Goal: Task Accomplishment & Management: Manage account settings

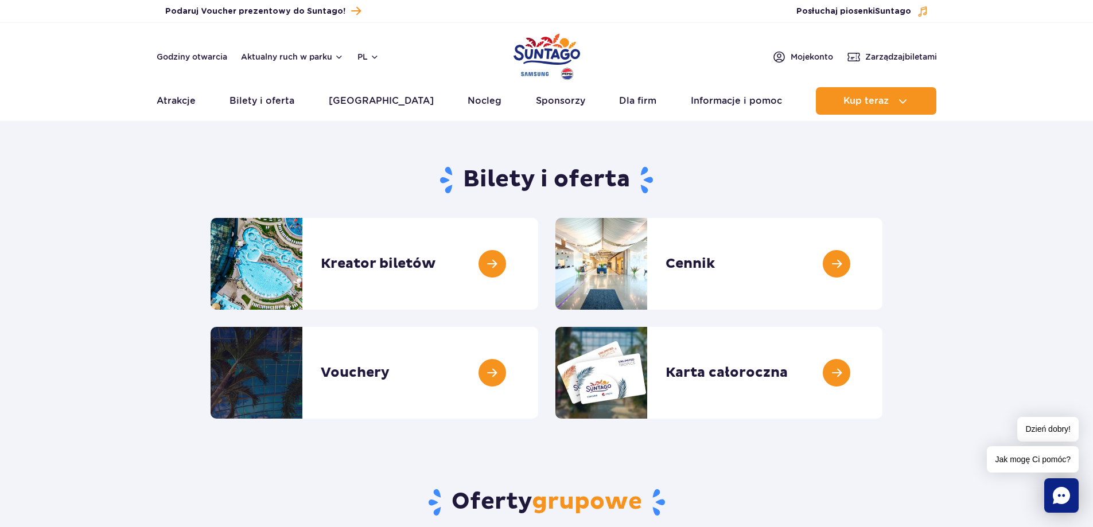
click at [549, 56] on img "Park of Poland" at bounding box center [547, 56] width 67 height 53
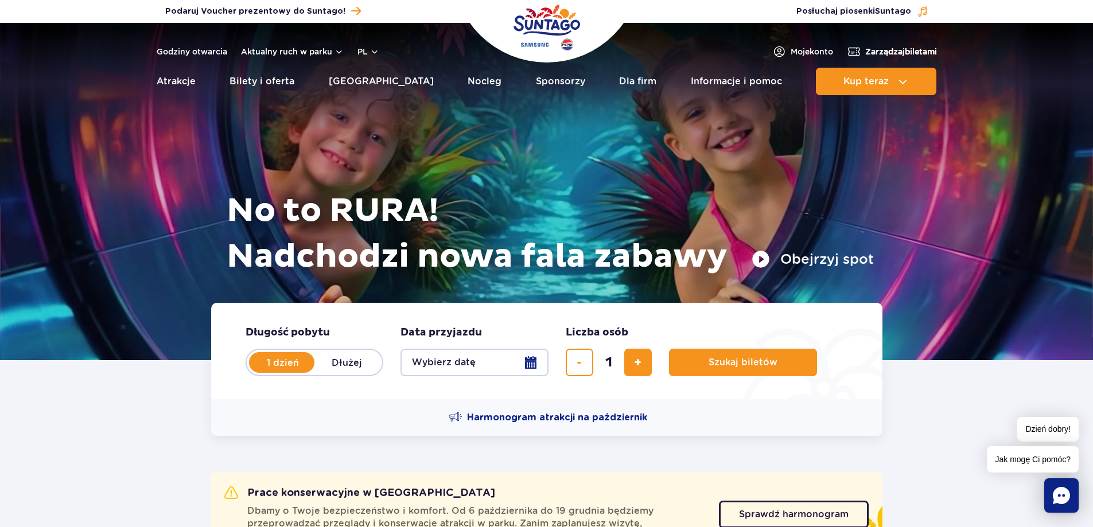
click at [880, 51] on span "Zarządzaj biletami" at bounding box center [901, 51] width 72 height 11
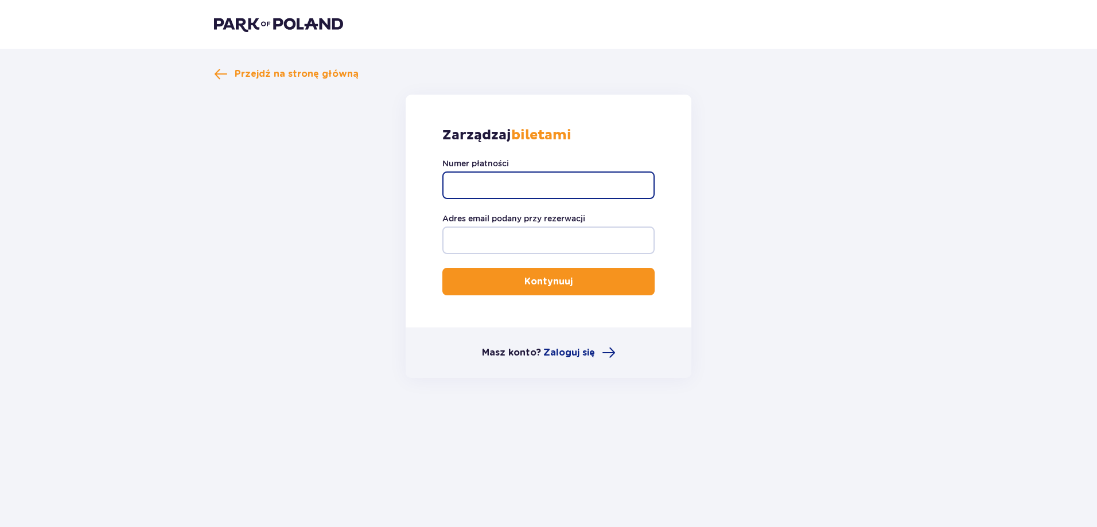
paste input "FBS443679827031096896326178615"
type input "FBS443679827031096896326178615"
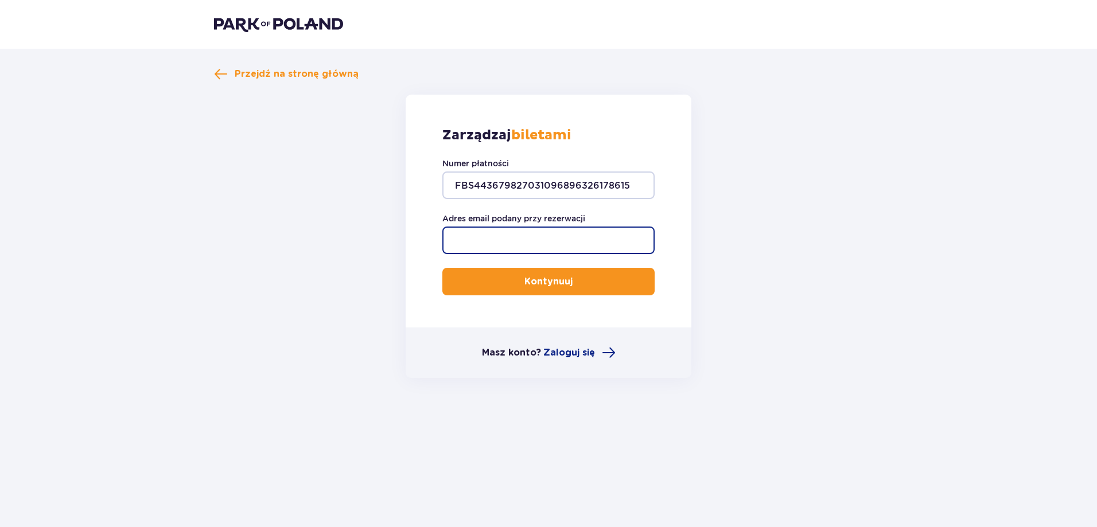
click at [515, 235] on input "Adres email podany przy rezerwacji" at bounding box center [548, 241] width 212 height 28
type input "klicka1@vp.pl"
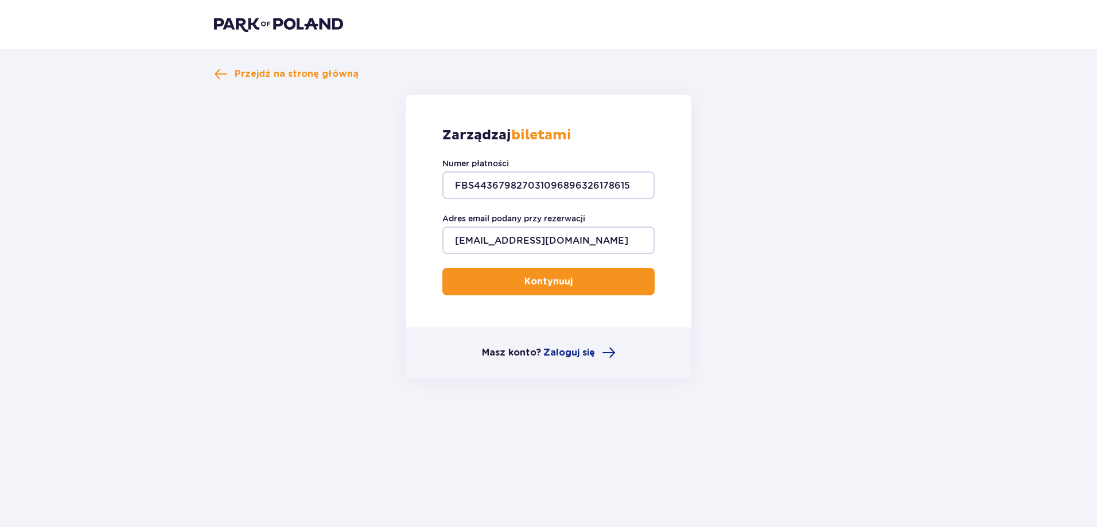
click at [592, 281] on button "Kontynuuj" at bounding box center [548, 282] width 212 height 28
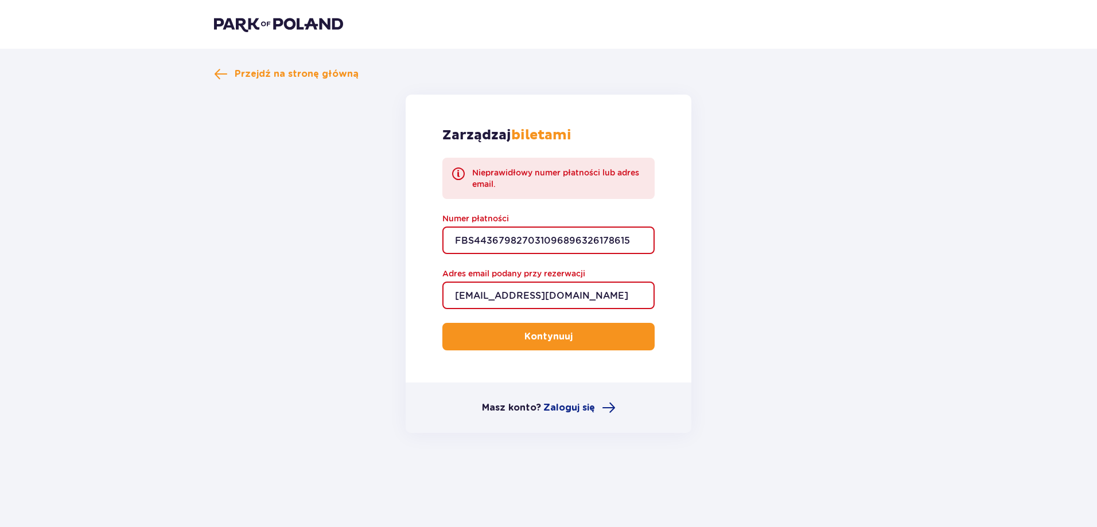
click at [581, 244] on input "FBS443679827031096896326178615" at bounding box center [548, 241] width 212 height 28
click at [566, 235] on input "FBS443679827031096896326178615" at bounding box center [548, 241] width 212 height 28
paste input "230c3252-cc2f-4ebf-af6a-872d22dfd833"
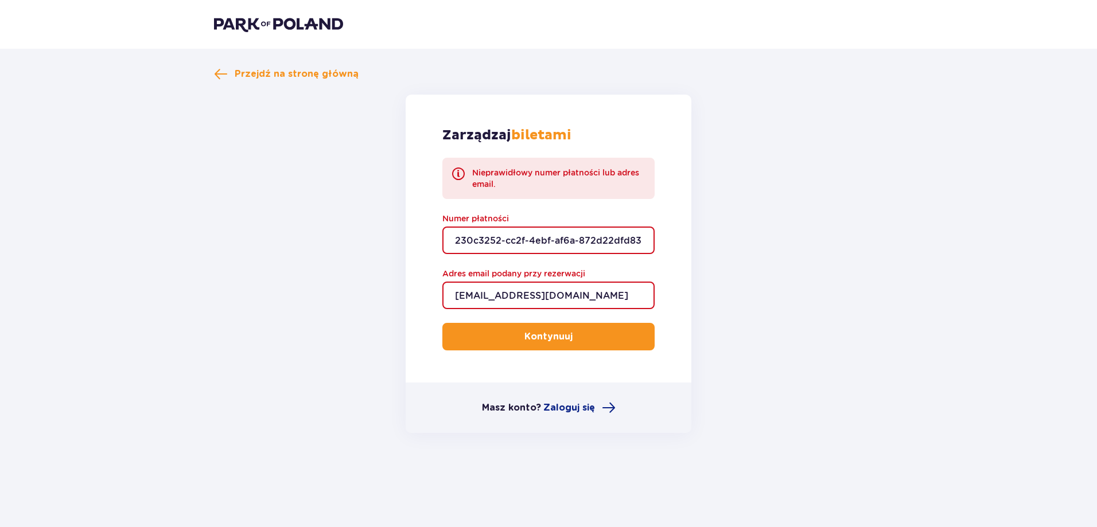
scroll to position [0, 2]
click at [578, 333] on span "submit" at bounding box center [575, 337] width 14 height 14
click at [456, 243] on input "230c3252-cc2f-4ebf-af6a-872d22dfd833" at bounding box center [548, 241] width 212 height 28
click at [442, 323] on button "Kontynuuj" at bounding box center [548, 337] width 212 height 28
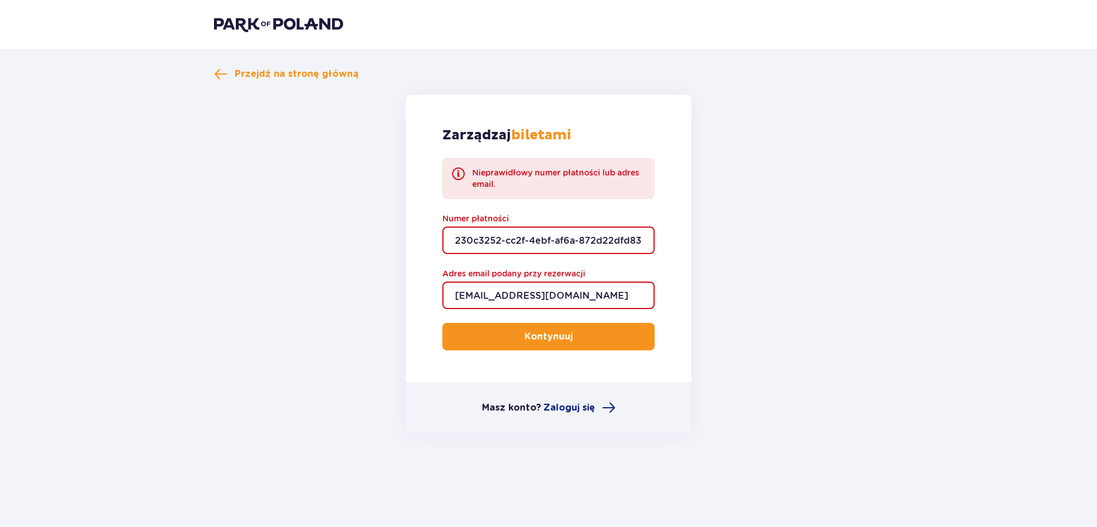
click at [508, 240] on input "230c3252-cc2f-4ebf-af6a-872d22dfd833" at bounding box center [548, 241] width 212 height 28
click at [530, 243] on input "230c3252-cc2f-4ebf-af6a-872d22dfd833" at bounding box center [548, 241] width 212 height 28
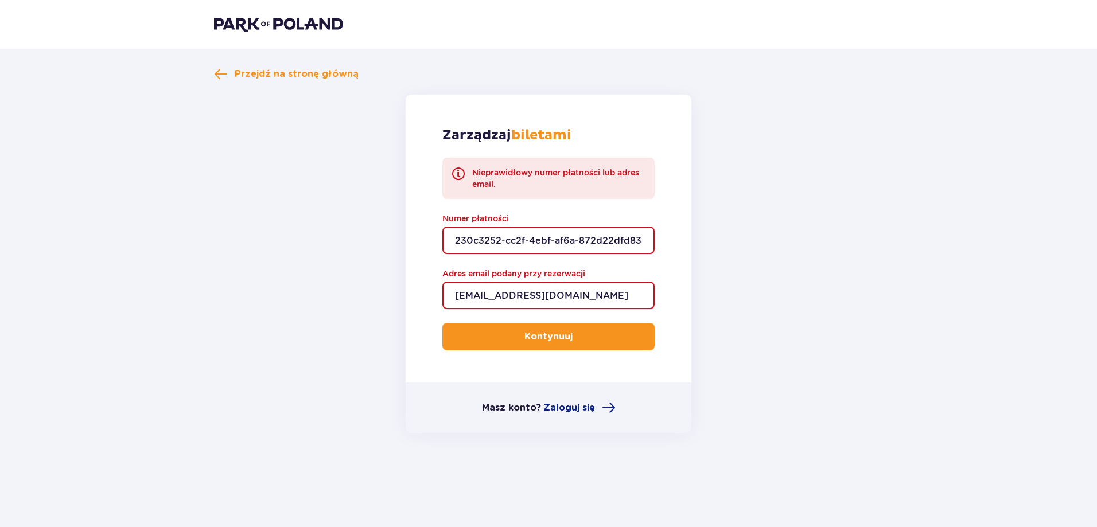
paste input "FBS443679827031096896326178615"
click at [624, 261] on div "Zarządzaj biletami Nieprawidłowy numer płatności lub adres email. Numer płatnoś…" at bounding box center [549, 239] width 286 height 288
click at [543, 343] on p "Kontynuuj" at bounding box center [548, 337] width 48 height 13
click at [527, 294] on input "klicka1@vp.pl" at bounding box center [548, 296] width 212 height 28
click at [521, 239] on input "FBS443679827031096896326178615" at bounding box center [548, 241] width 212 height 28
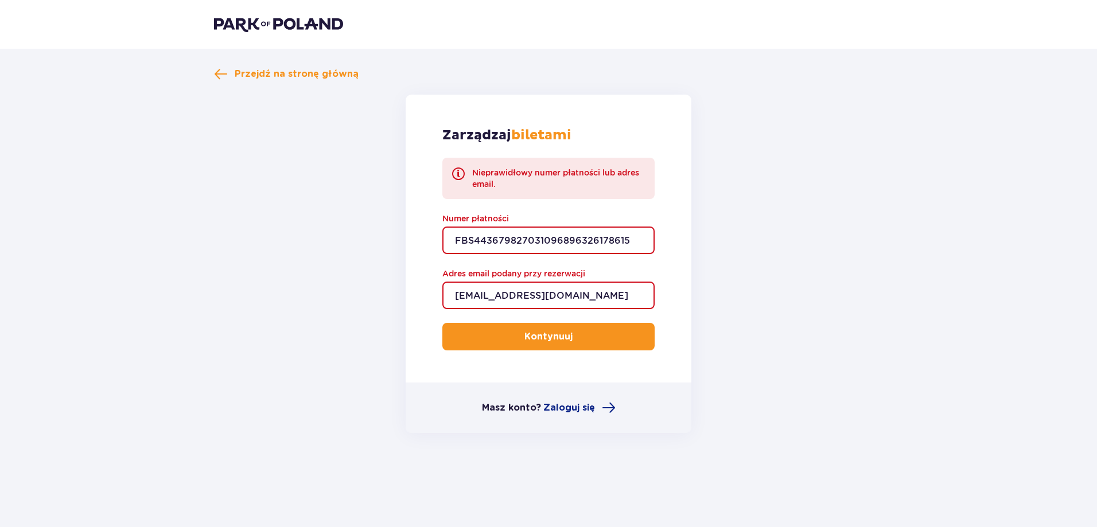
click at [521, 239] on input "FBS443679827031096896326178615" at bounding box center [548, 241] width 212 height 28
paste input "TR-VRC-ELPR5PX"
type input "TR-VRC-ELPR5PX"
click at [524, 336] on p "Kontynuuj" at bounding box center [548, 337] width 48 height 13
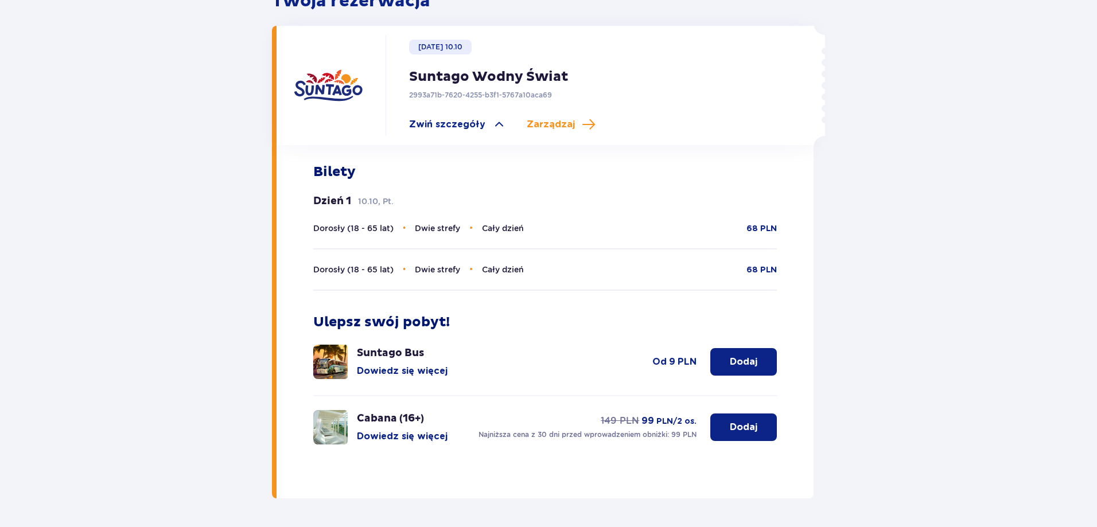
scroll to position [341, 0]
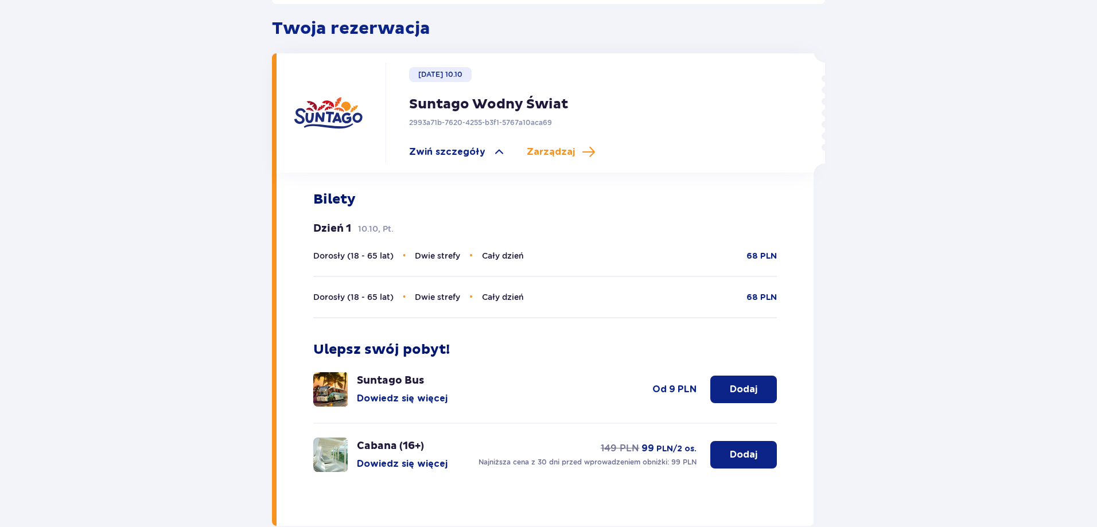
click at [510, 251] on span "Cały dzień" at bounding box center [503, 255] width 42 height 9
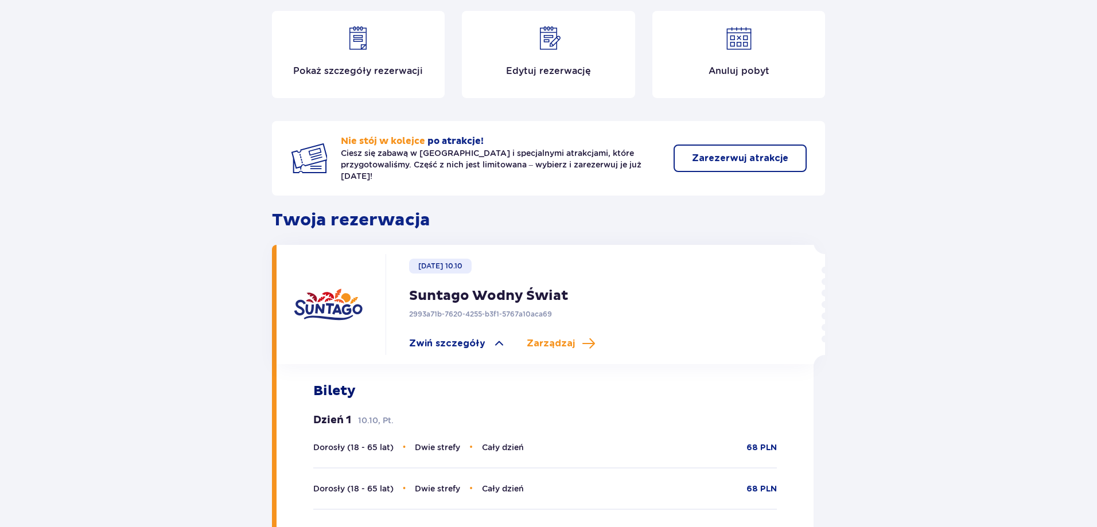
scroll to position [111, 0]
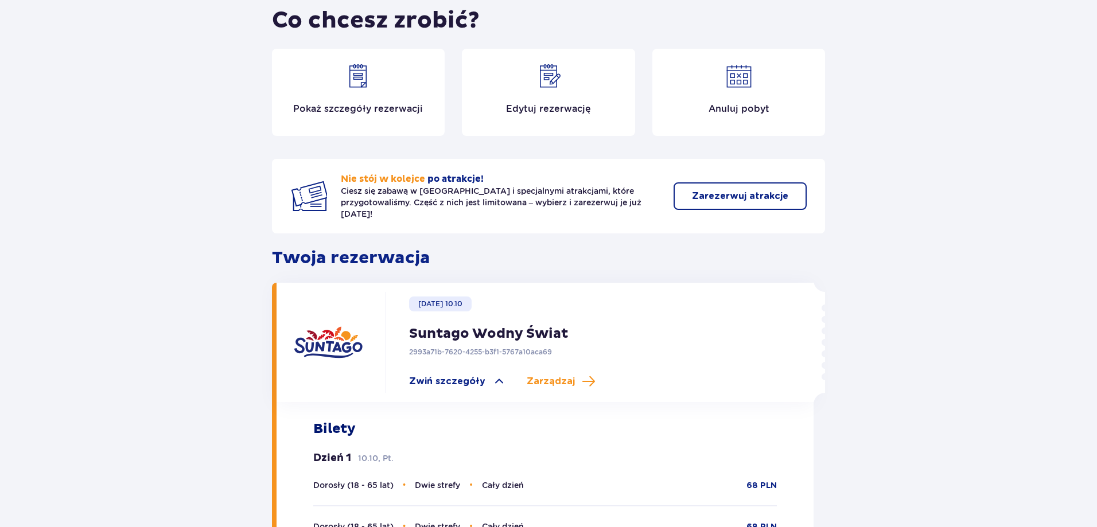
click at [567, 84] on div "Edytuj rezerwację" at bounding box center [548, 92] width 173 height 87
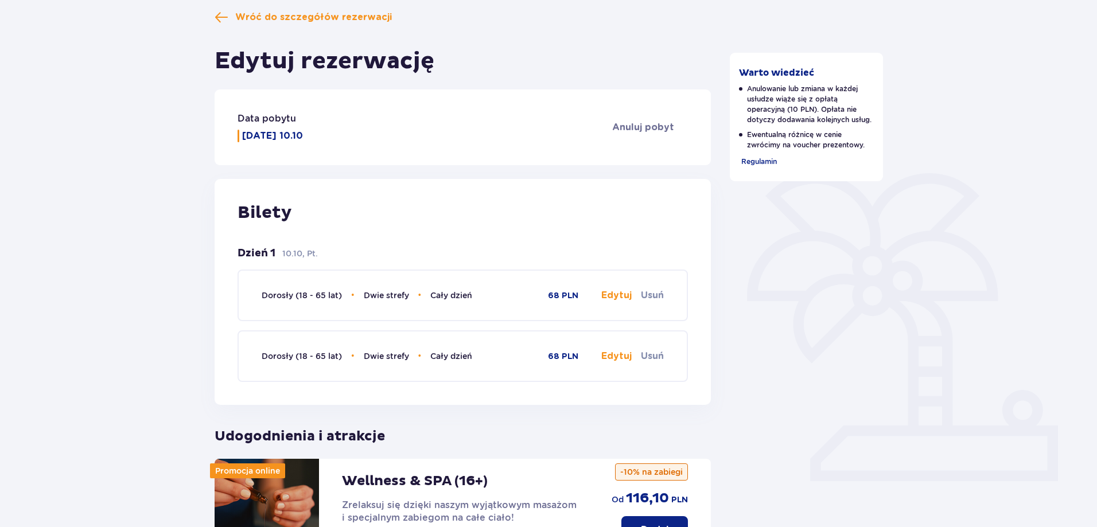
click at [620, 294] on button "Edytuj" at bounding box center [616, 295] width 30 height 13
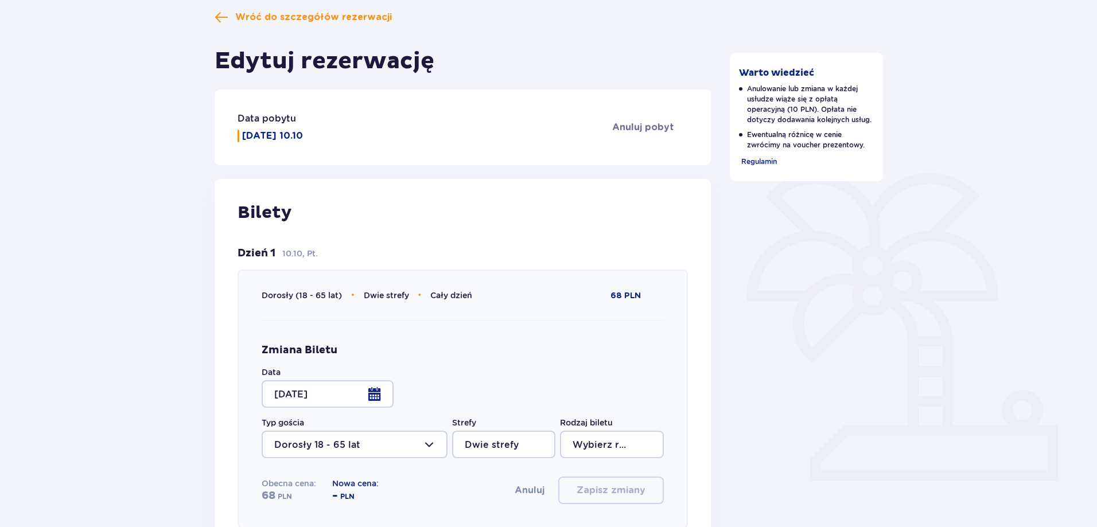
type input "Cały dzień"
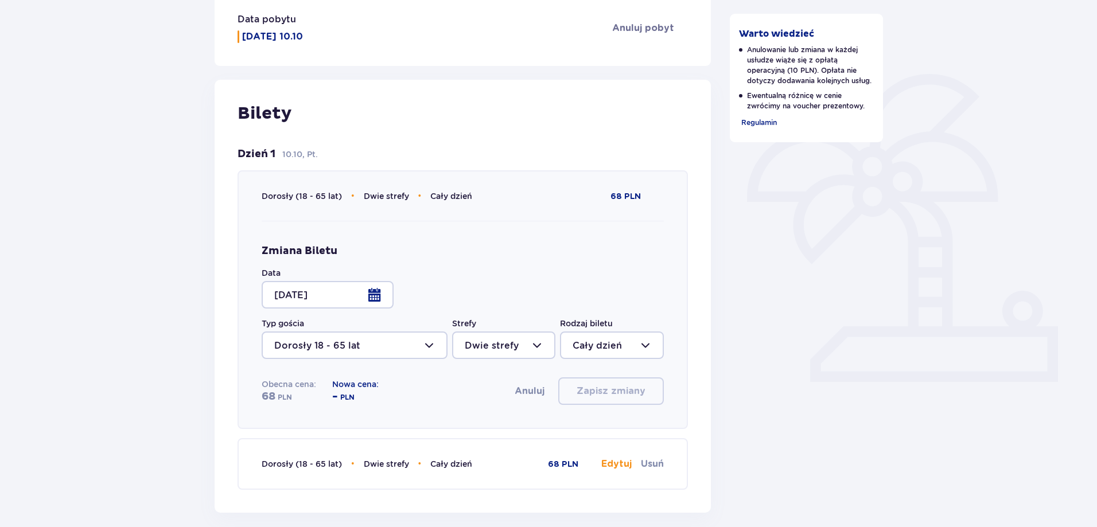
scroll to position [226, 0]
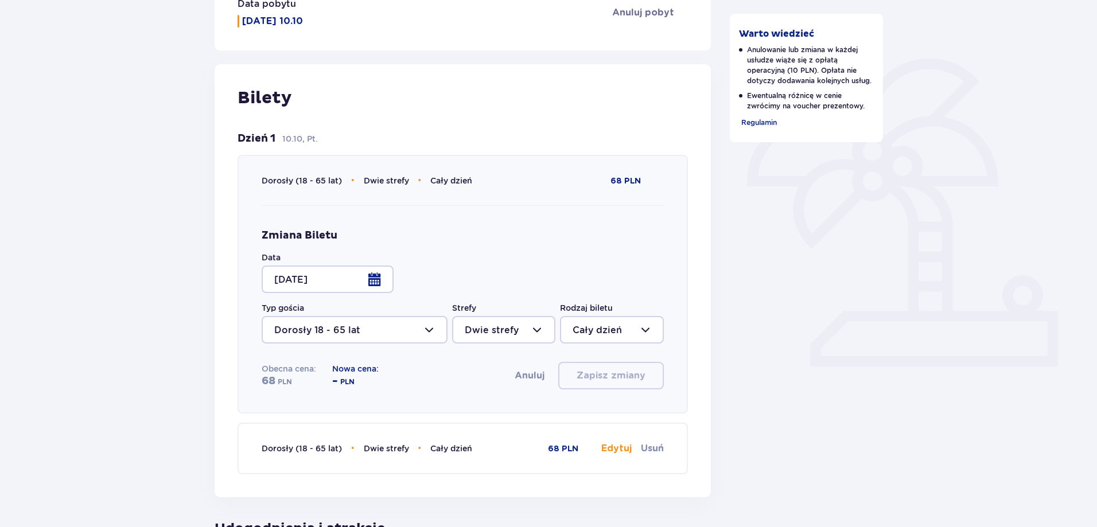
click at [374, 282] on div at bounding box center [328, 280] width 132 height 28
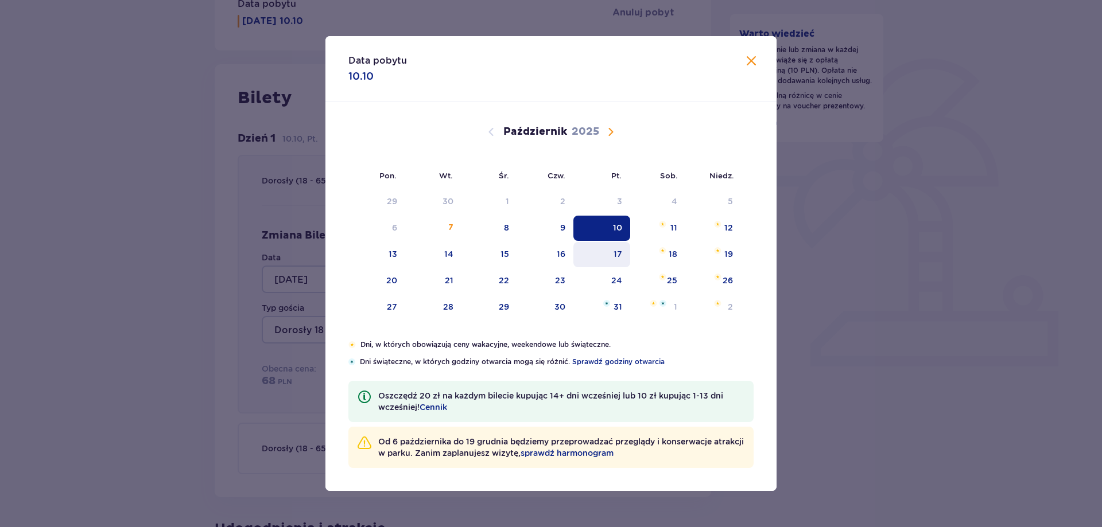
click at [611, 256] on div "17" at bounding box center [601, 254] width 57 height 25
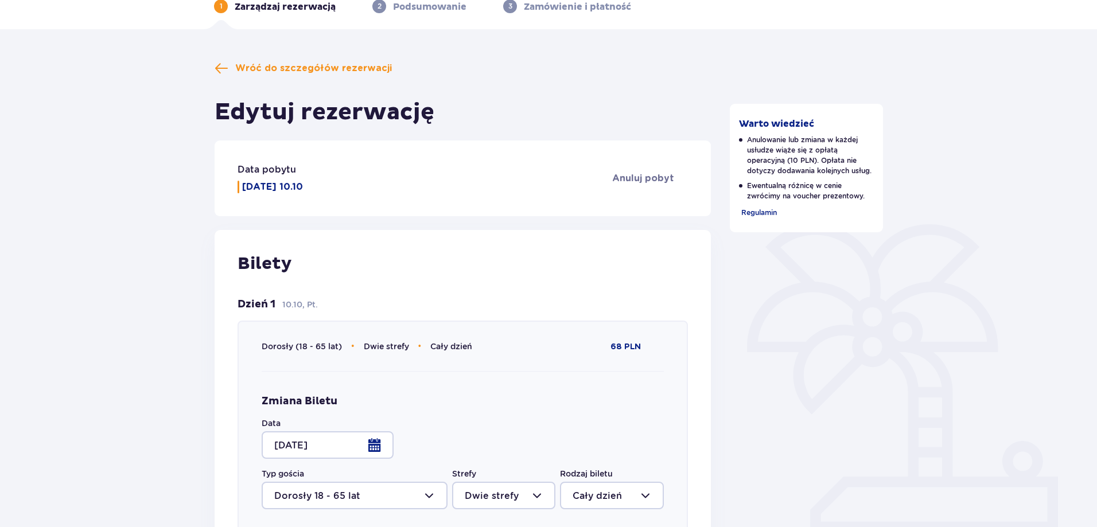
scroll to position [54, 0]
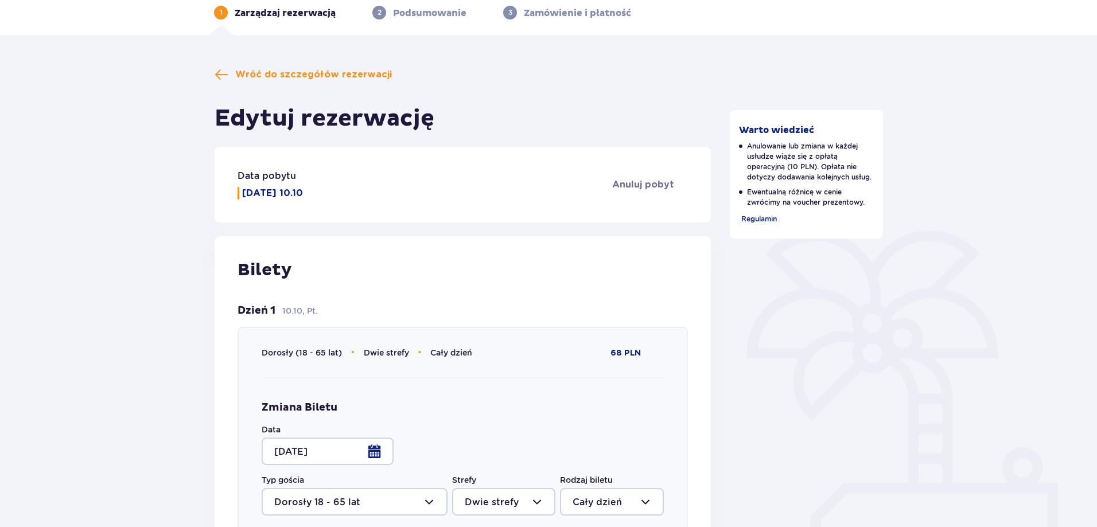
click at [346, 212] on div "Data pobytu Piątek 10.10 Anuluj pobyt" at bounding box center [463, 185] width 496 height 76
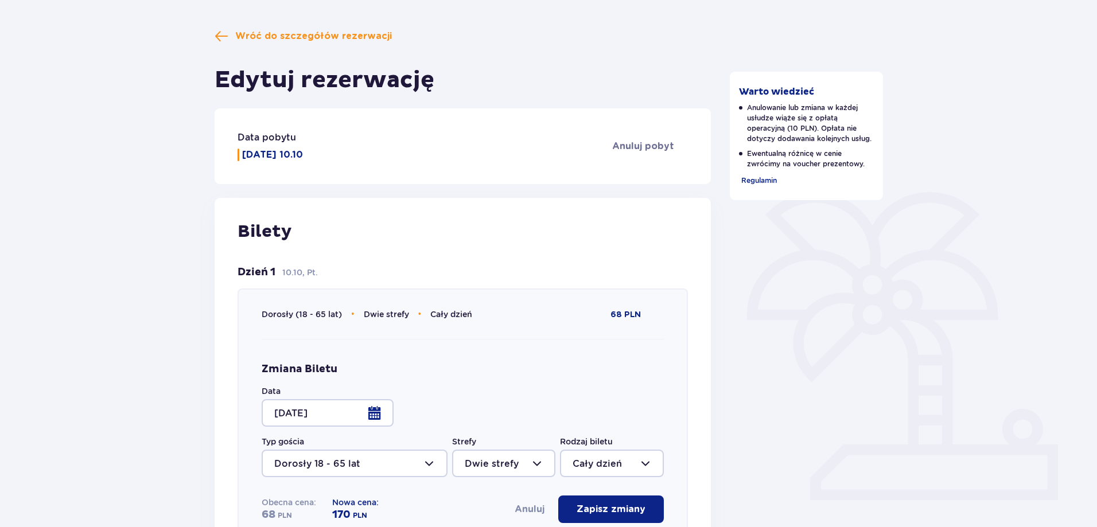
scroll to position [283, 0]
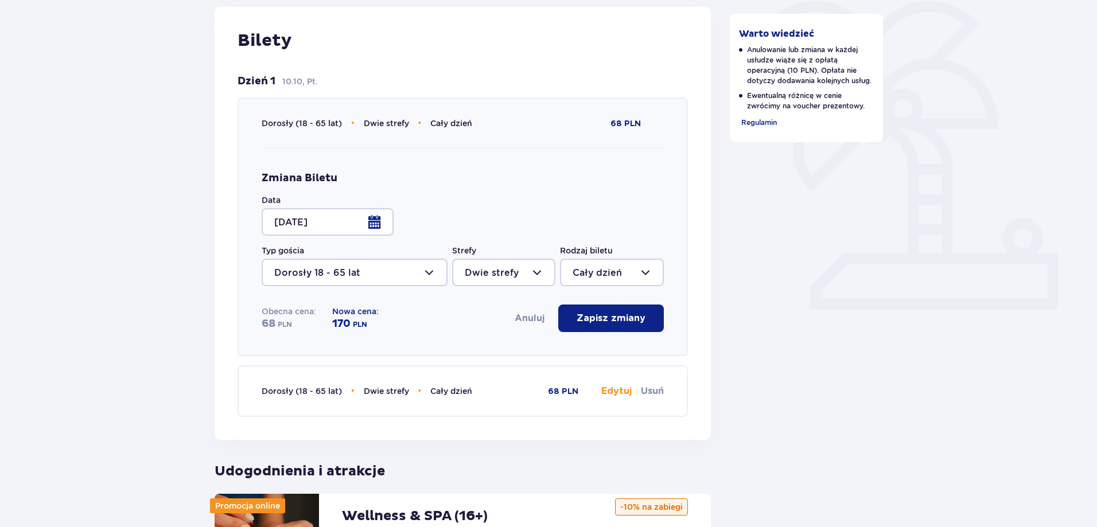
click at [415, 324] on div "Obecna cena: 68 PLN Nowa cena: 170 PLN Anuluj Zapisz zmiany" at bounding box center [463, 319] width 402 height 28
click at [376, 226] on div at bounding box center [328, 222] width 132 height 28
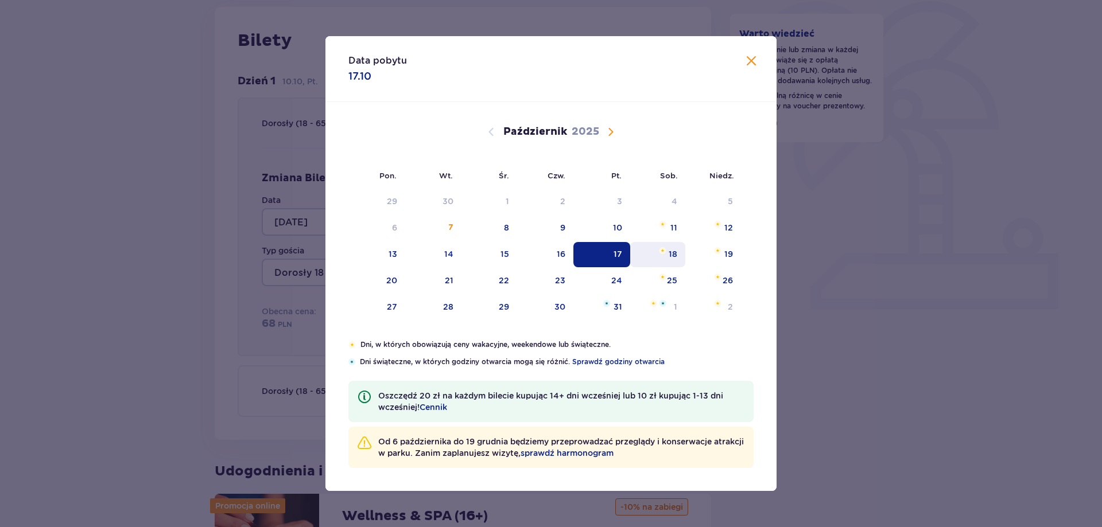
click at [671, 252] on div "18" at bounding box center [672, 253] width 9 height 11
type input "18.10.25"
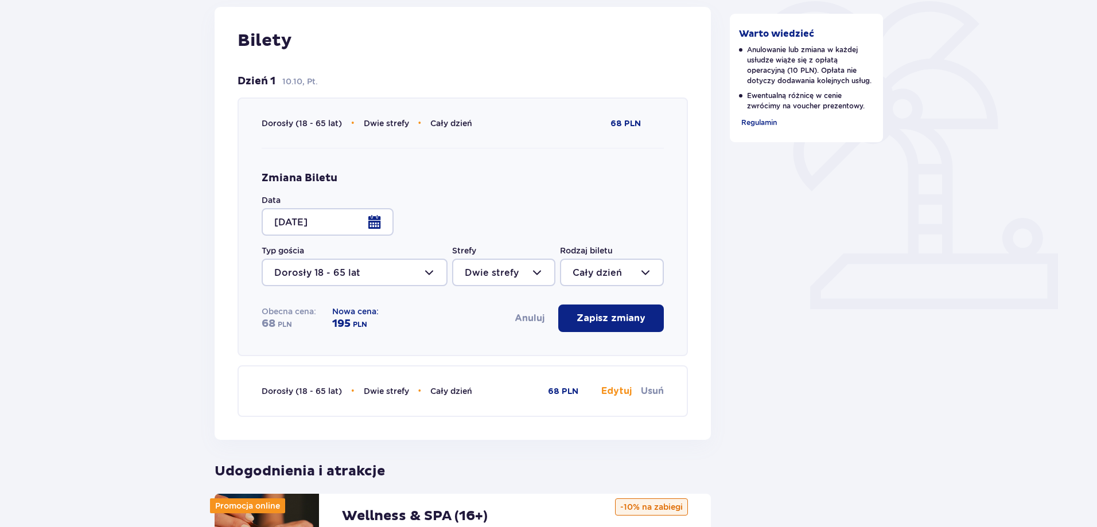
click at [223, 309] on div "Bilety Dzień 1 10.10, Pt. Dorosły (18 - 65 lat) • Dwie strefy • Cały dzień 68 P…" at bounding box center [463, 223] width 496 height 433
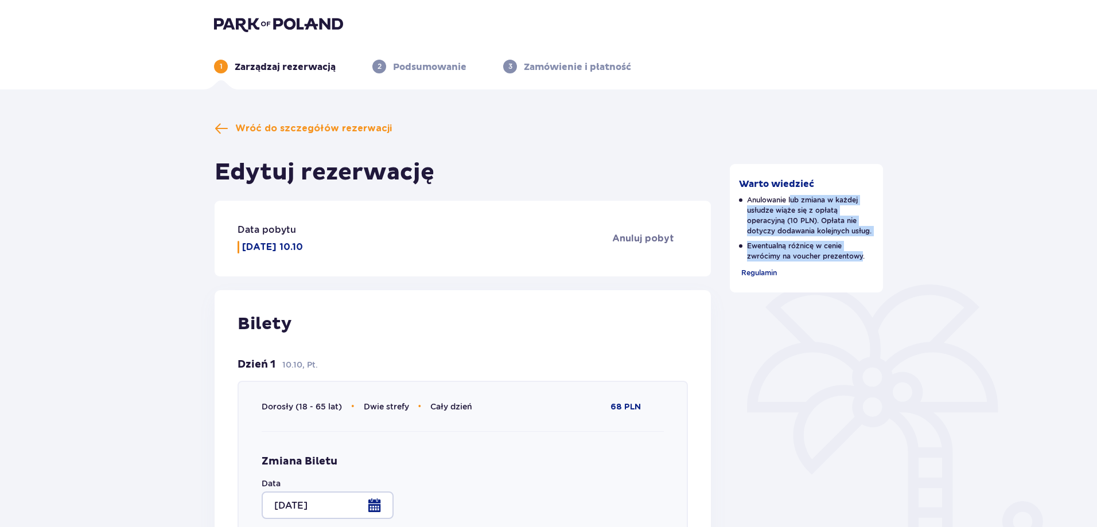
drag, startPoint x: 792, startPoint y: 203, endPoint x: 862, endPoint y: 273, distance: 99.0
click at [862, 273] on div "Warto wiedzieć Anulowanie lub zmiana w każdej usłudze wiąże się z opłatą operac…" at bounding box center [807, 228] width 154 height 129
click at [755, 274] on span "Regulamin" at bounding box center [759, 273] width 36 height 9
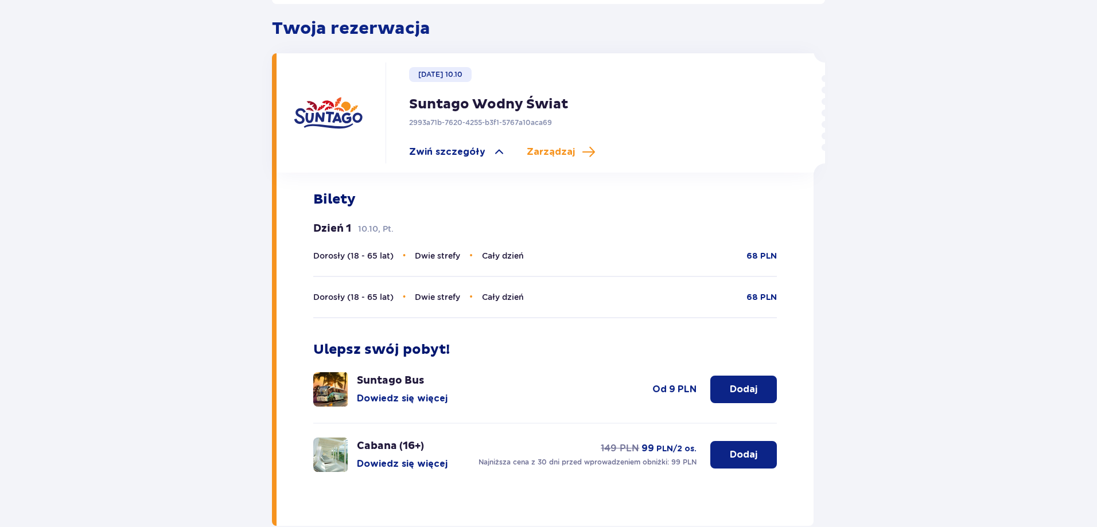
scroll to position [226, 0]
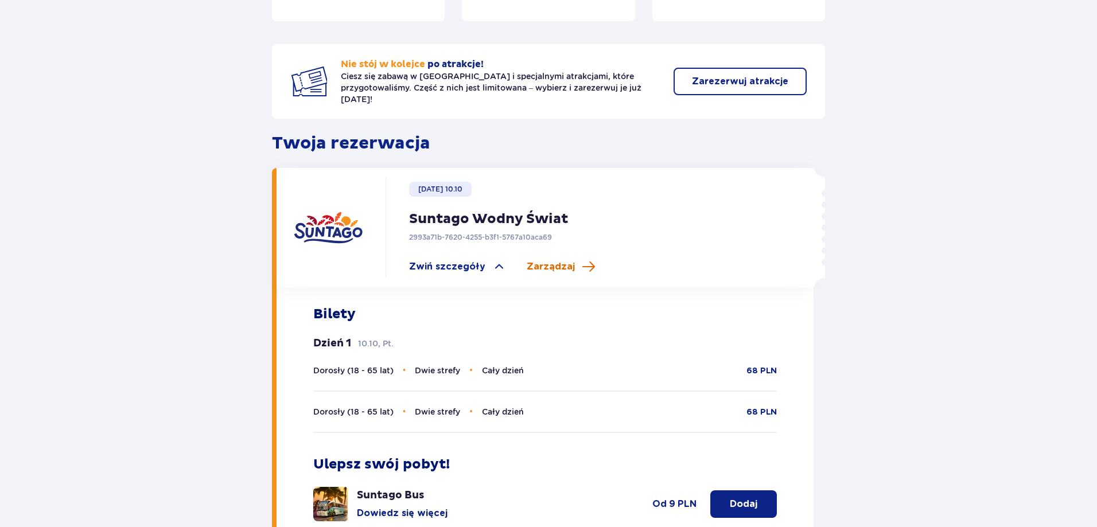
click at [542, 262] on span "Zarządzaj" at bounding box center [551, 267] width 48 height 13
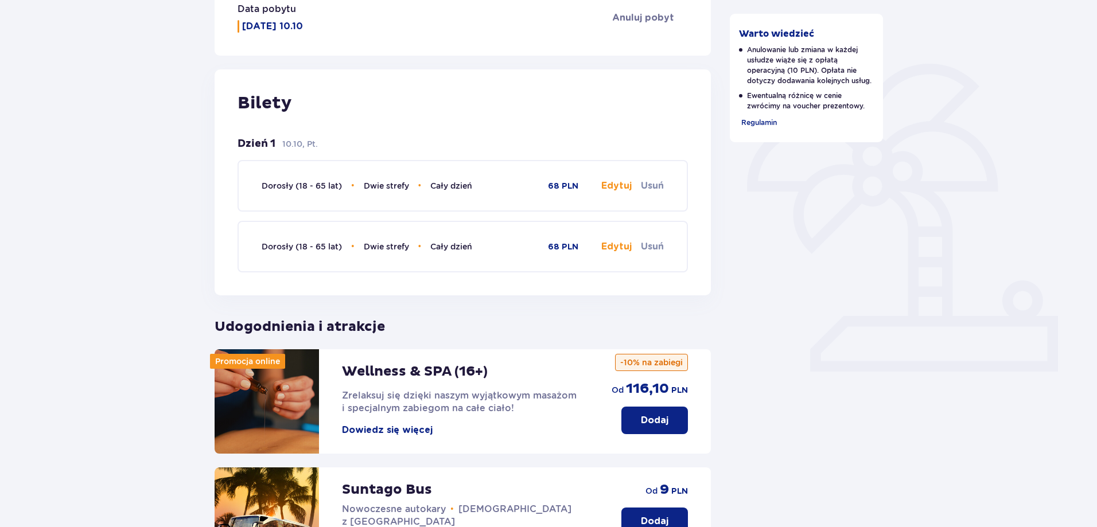
scroll to position [230, 0]
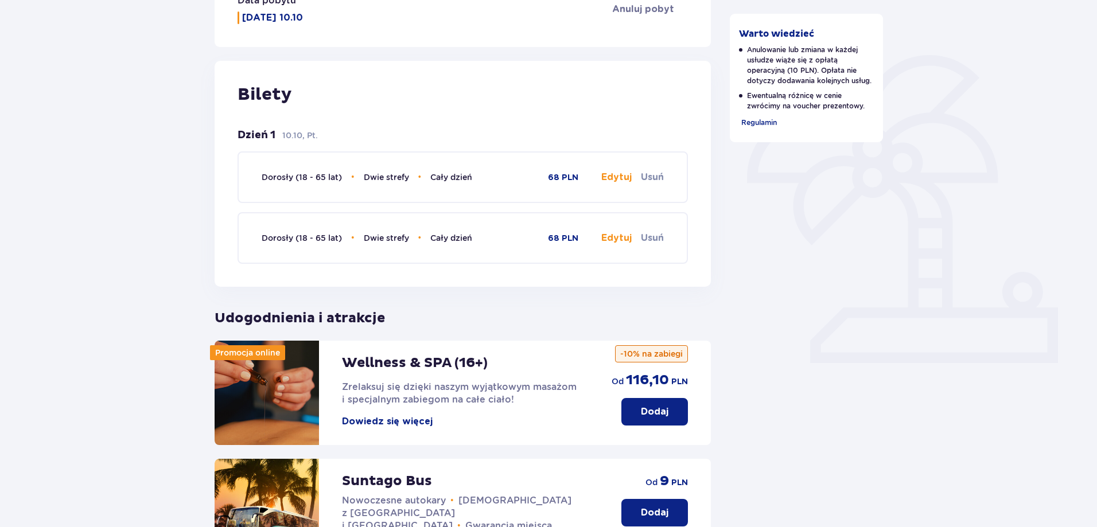
click at [619, 177] on button "Edytuj" at bounding box center [616, 177] width 30 height 13
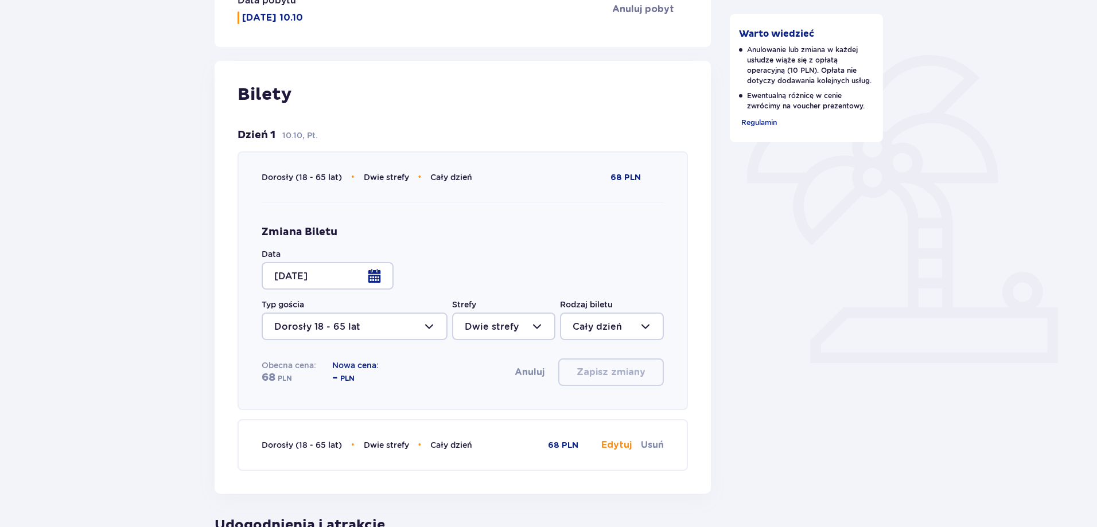
click at [536, 331] on div at bounding box center [503, 327] width 103 height 28
click at [514, 411] on p "Jedna strefa" at bounding box center [494, 409] width 58 height 13
type input "Jedna strefa"
click at [518, 399] on div "Zmiana Biletu Data 10.10.25 Typ gościa Dorosły 18 - 65 lat Strefy Jedna strefa …" at bounding box center [463, 305] width 402 height 207
click at [377, 276] on div at bounding box center [328, 276] width 132 height 28
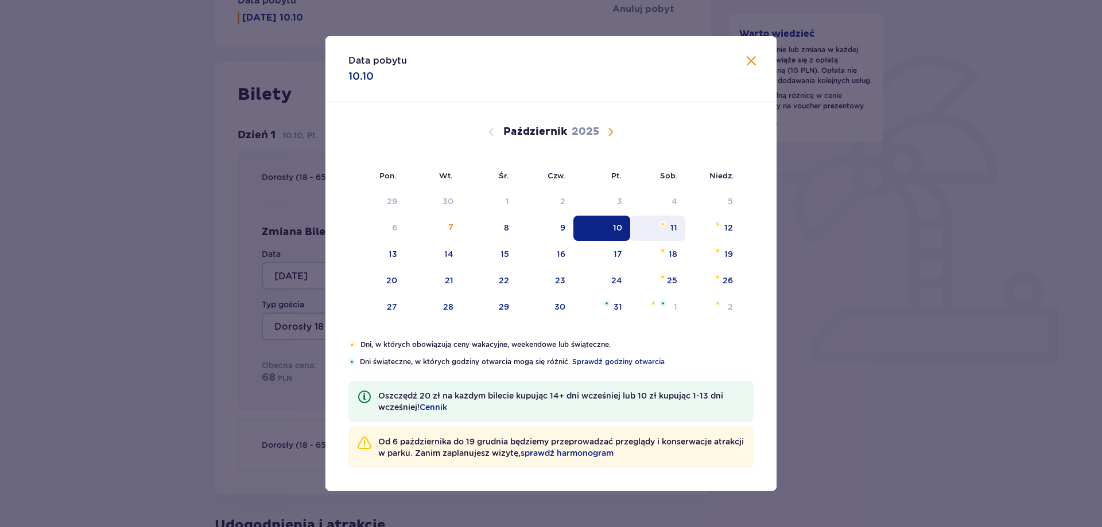
click at [660, 224] on img "sobota, 11 października 2025" at bounding box center [662, 224] width 7 height 7
type input "11.10.25"
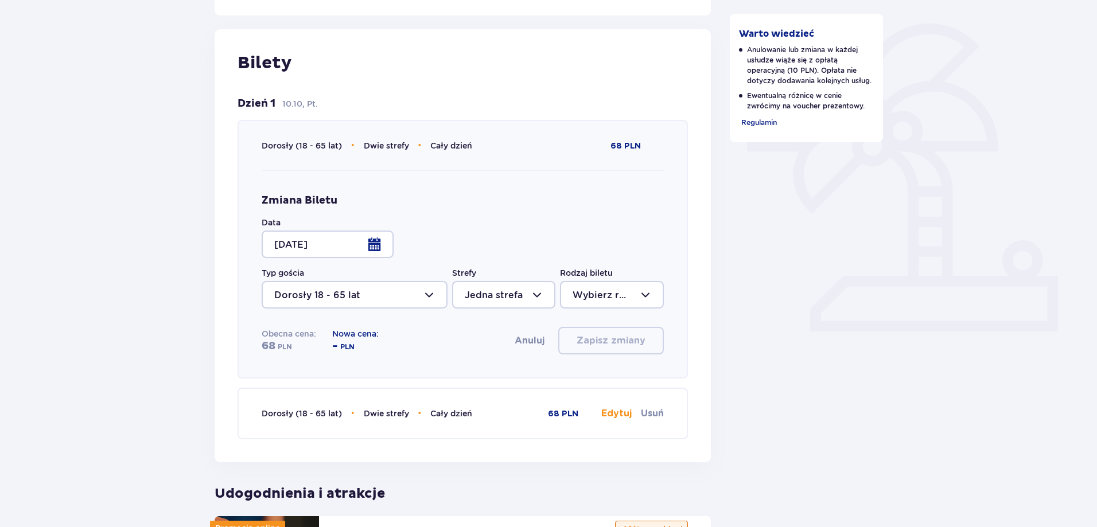
scroll to position [287, 0]
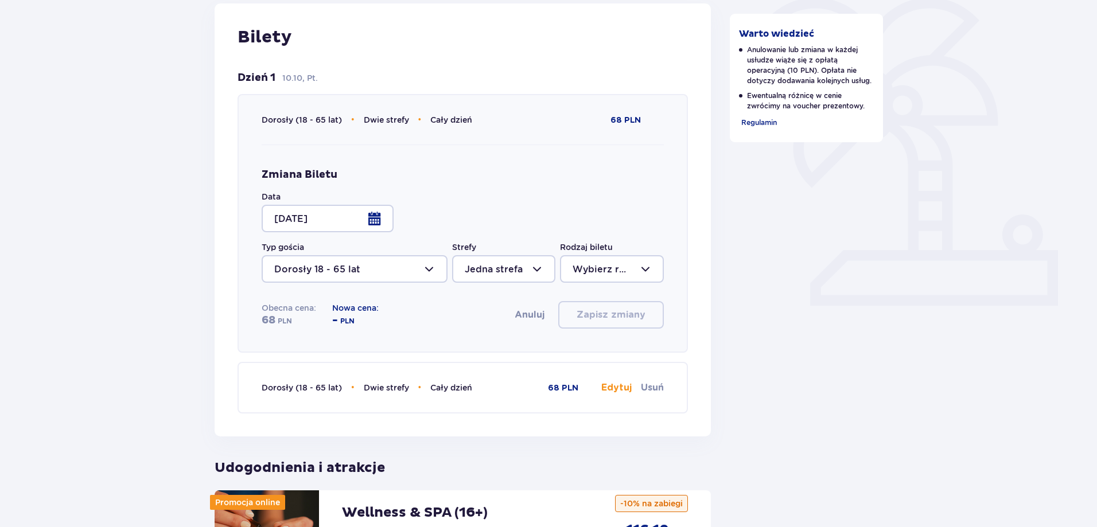
click at [532, 272] on div at bounding box center [503, 269] width 103 height 28
click at [489, 331] on p "Dwie strefy" at bounding box center [492, 328] width 54 height 13
type input "Dwie strefy"
click at [599, 273] on div at bounding box center [611, 269] width 103 height 28
click at [611, 348] on p "Cały dzień" at bounding box center [597, 352] width 49 height 13
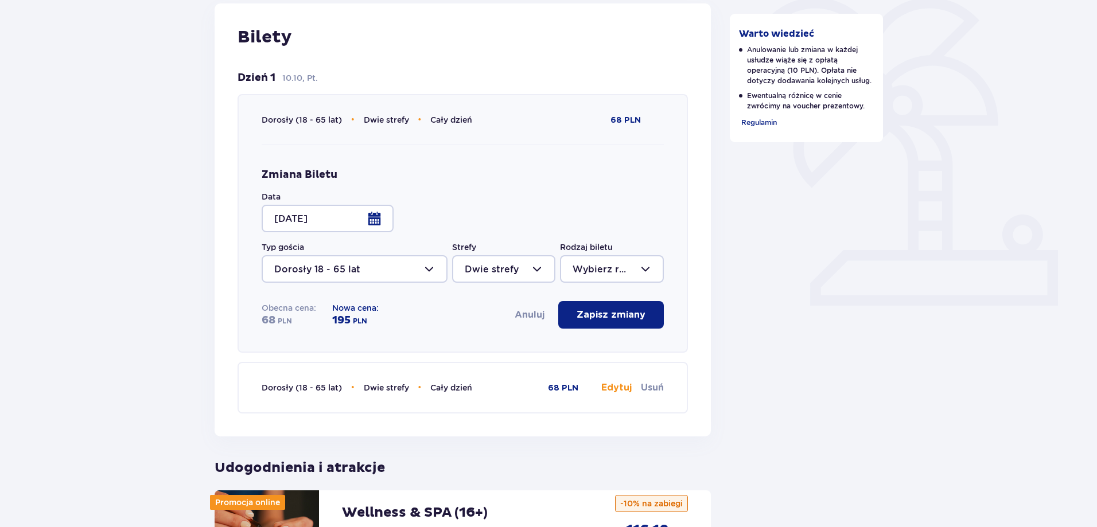
type input "Cały dzień"
click at [480, 332] on div "Zmiana Biletu Data 11.10.25 Typ gościa Dorosły 18 - 65 lat Strefy Dwie strefy R…" at bounding box center [463, 248] width 402 height 207
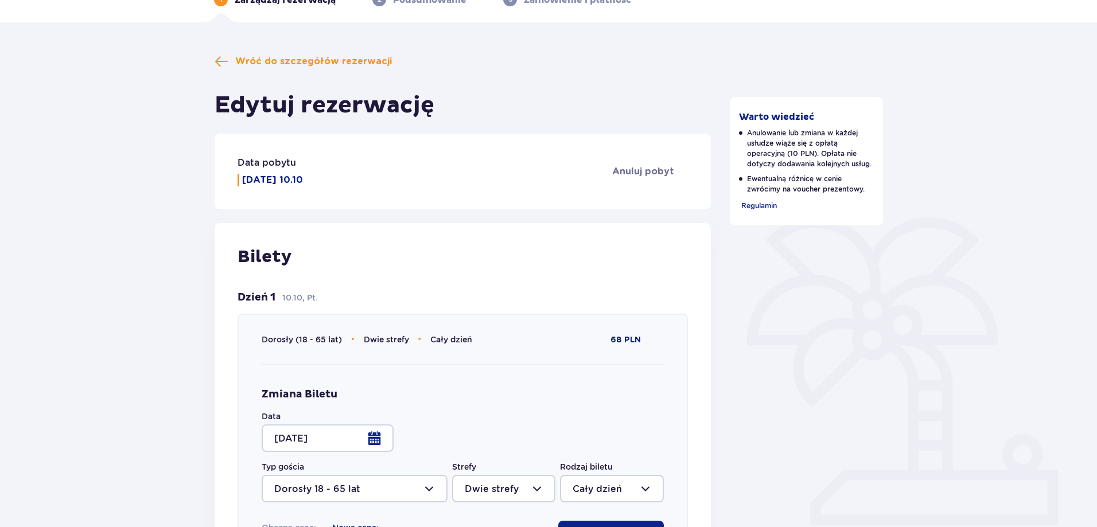
scroll to position [0, 0]
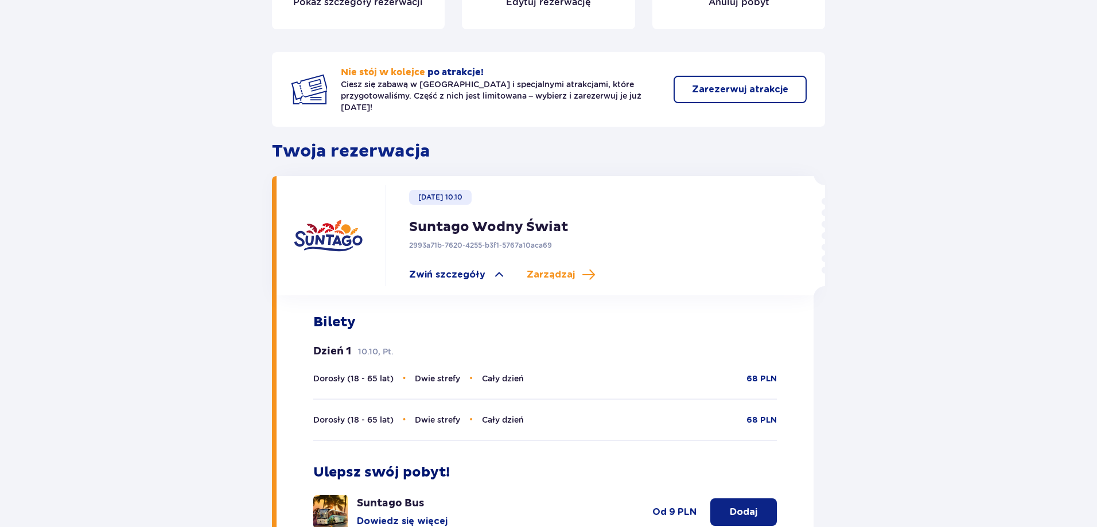
scroll to position [226, 0]
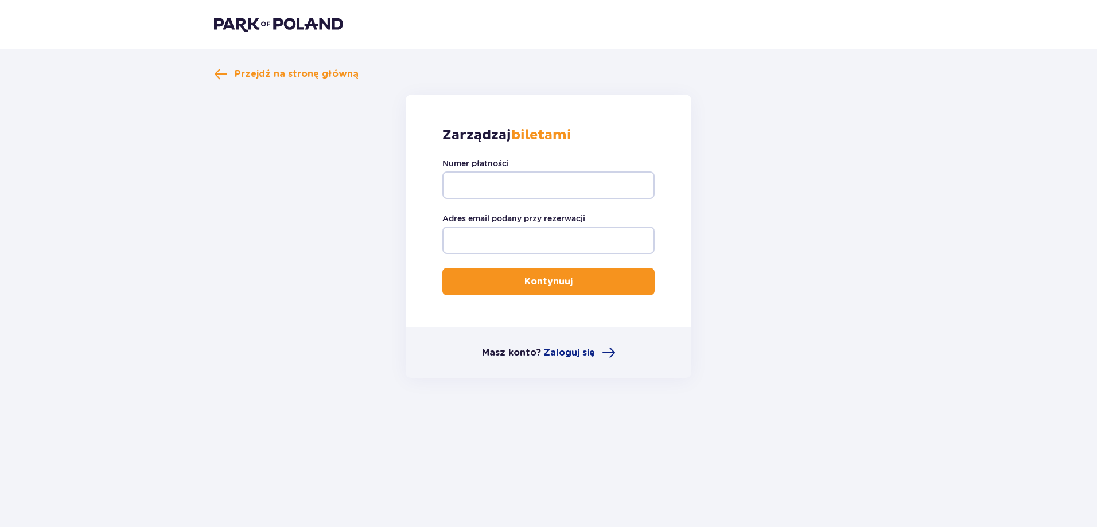
click at [216, 28] on img at bounding box center [278, 24] width 129 height 16
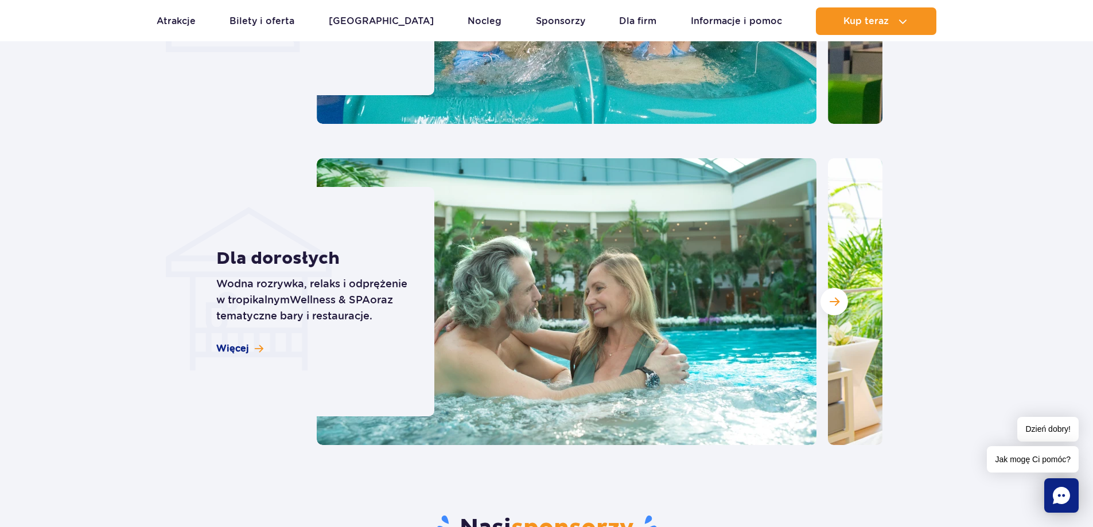
scroll to position [3500, 0]
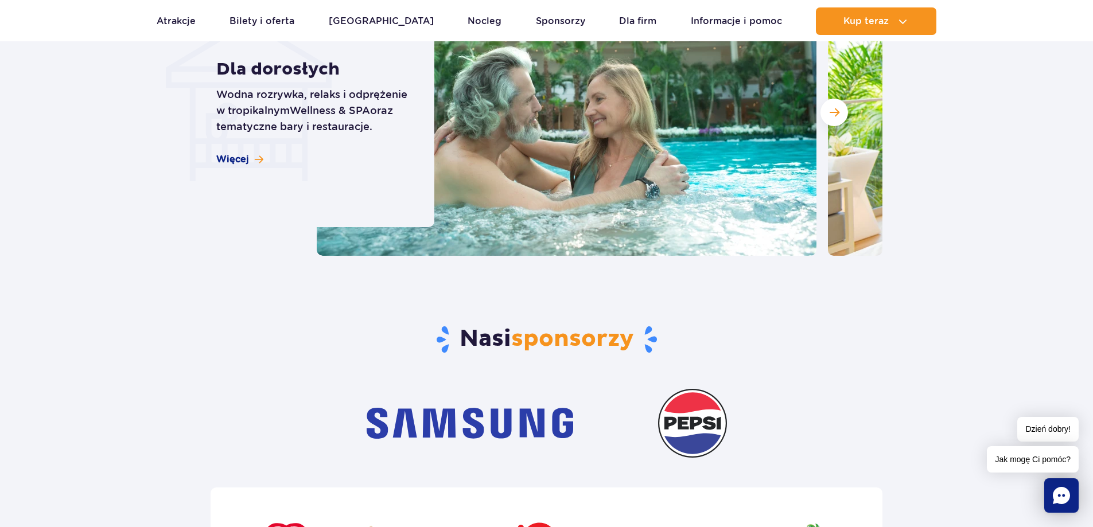
click at [1062, 493] on icon "Chat" at bounding box center [1061, 495] width 17 height 17
